Goal: Information Seeking & Learning: Learn about a topic

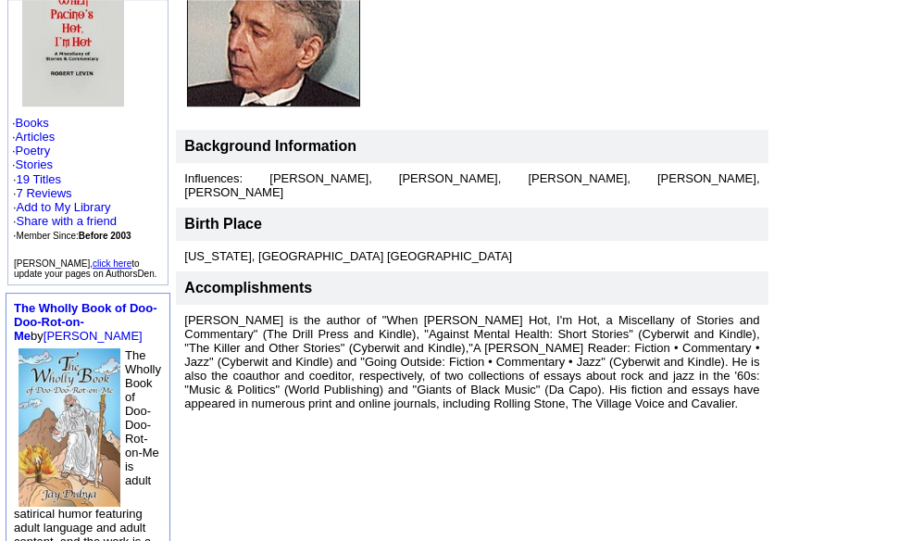
scroll to position [312, 0]
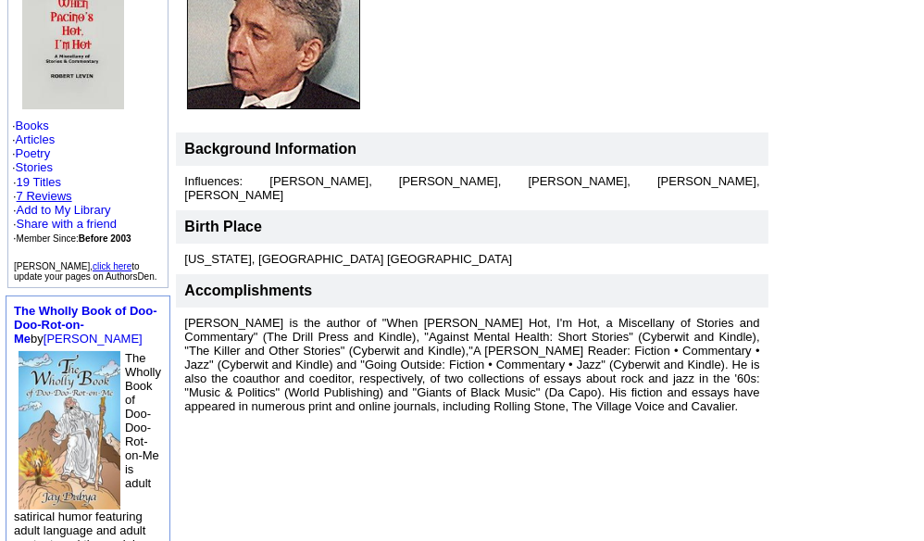
click at [35, 190] on link "7 Reviews" at bounding box center [45, 196] width 56 height 14
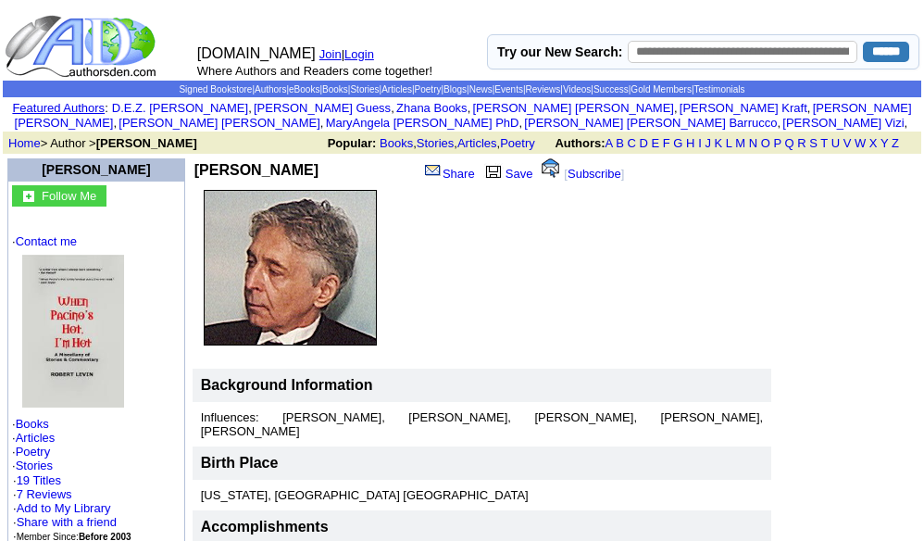
scroll to position [312, 0]
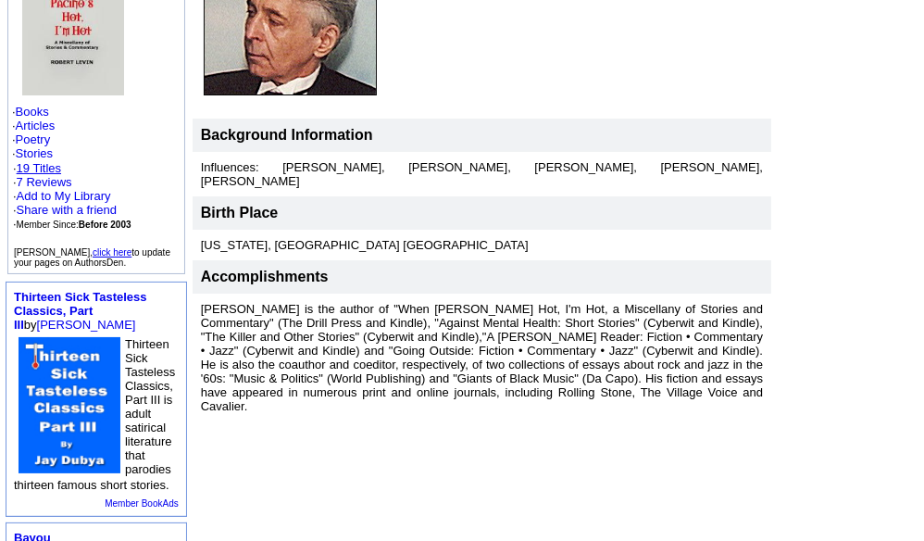
click at [29, 175] on link "19 Titles" at bounding box center [39, 168] width 44 height 14
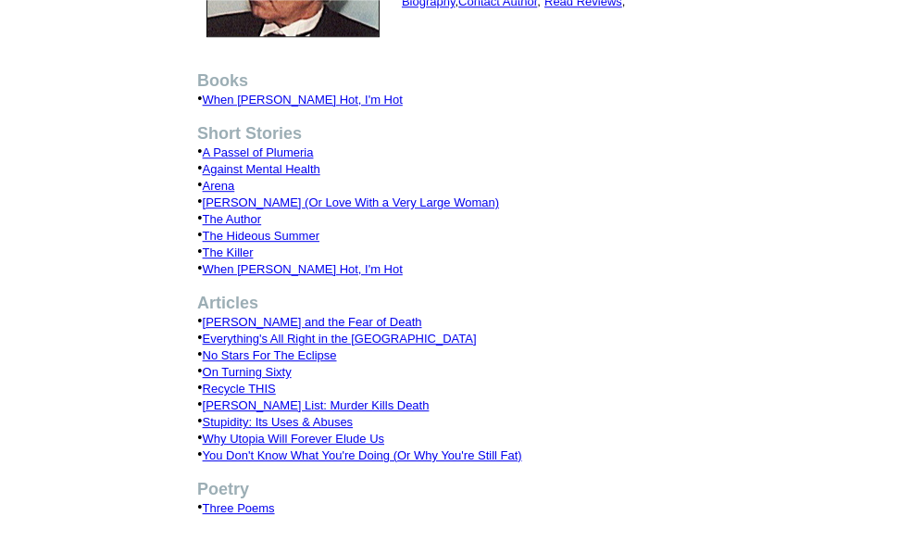
scroll to position [281, 0]
